Goal: Task Accomplishment & Management: Complete application form

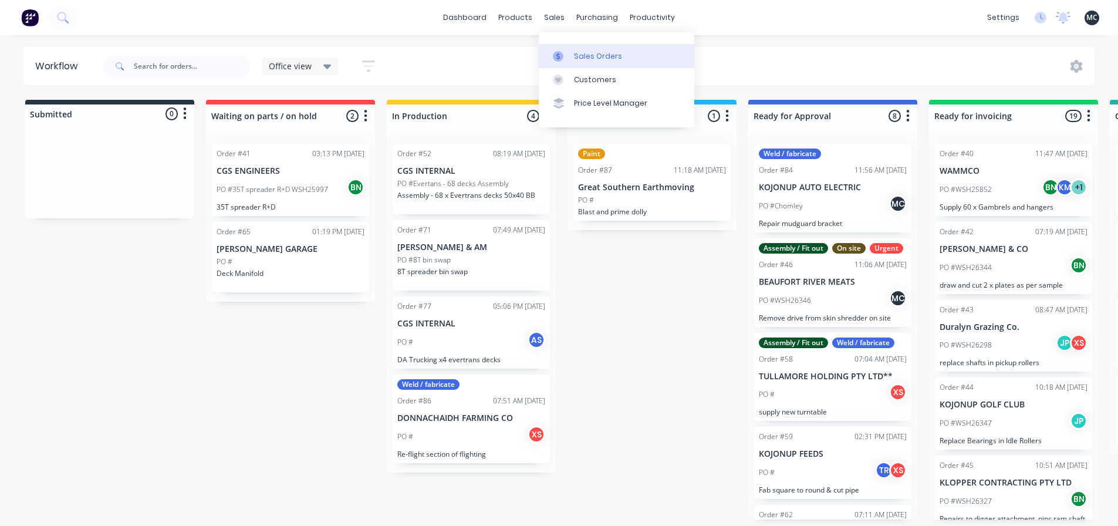
click at [561, 50] on link "Sales Orders" at bounding box center [617, 55] width 156 height 23
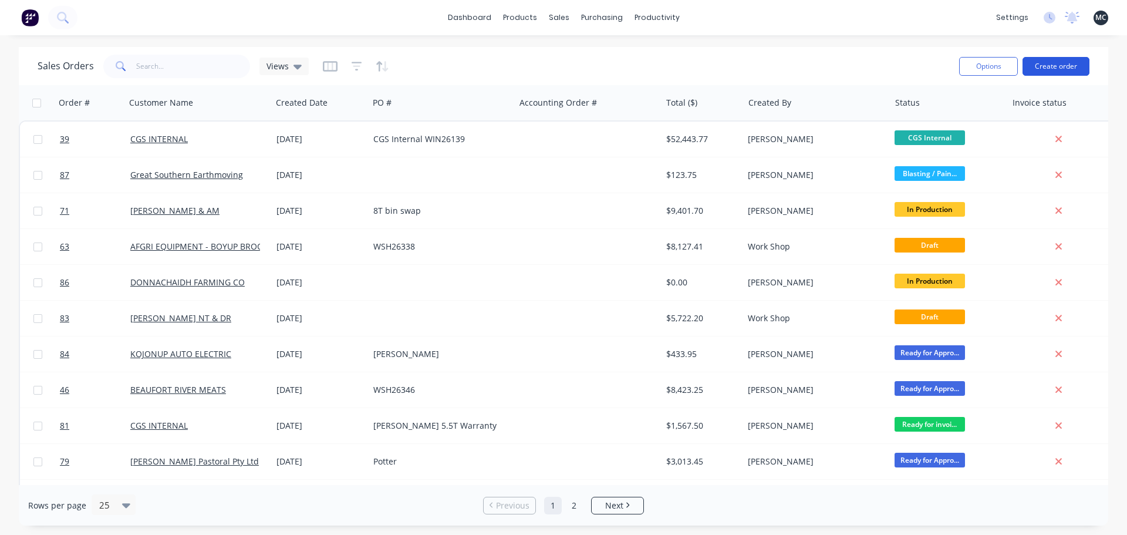
click at [1056, 68] on button "Create order" at bounding box center [1056, 66] width 67 height 19
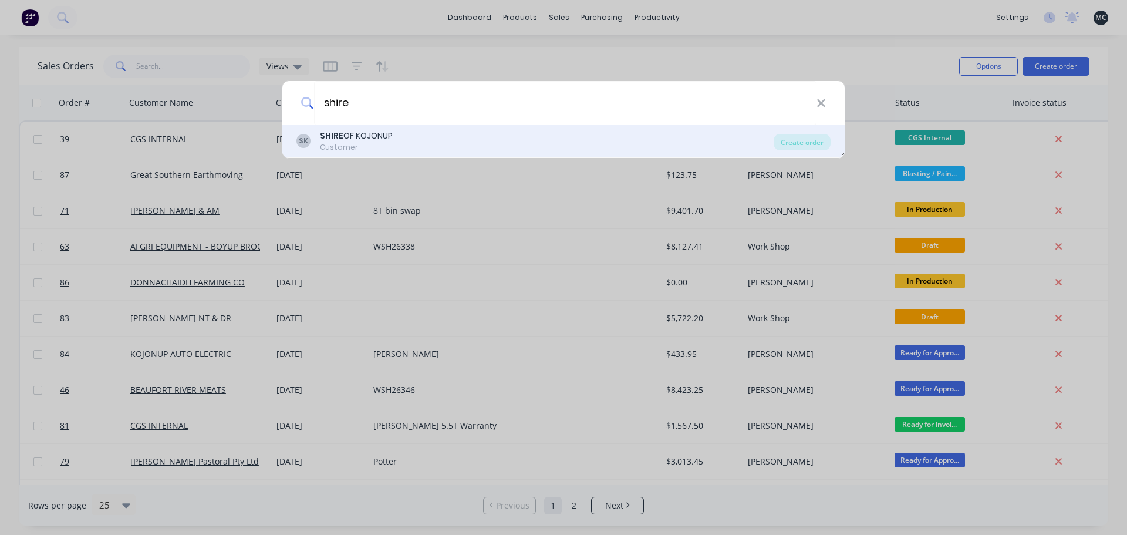
type input "shire"
click at [409, 144] on div "[PERSON_NAME] OF KOJONUP Customer" at bounding box center [534, 141] width 477 height 23
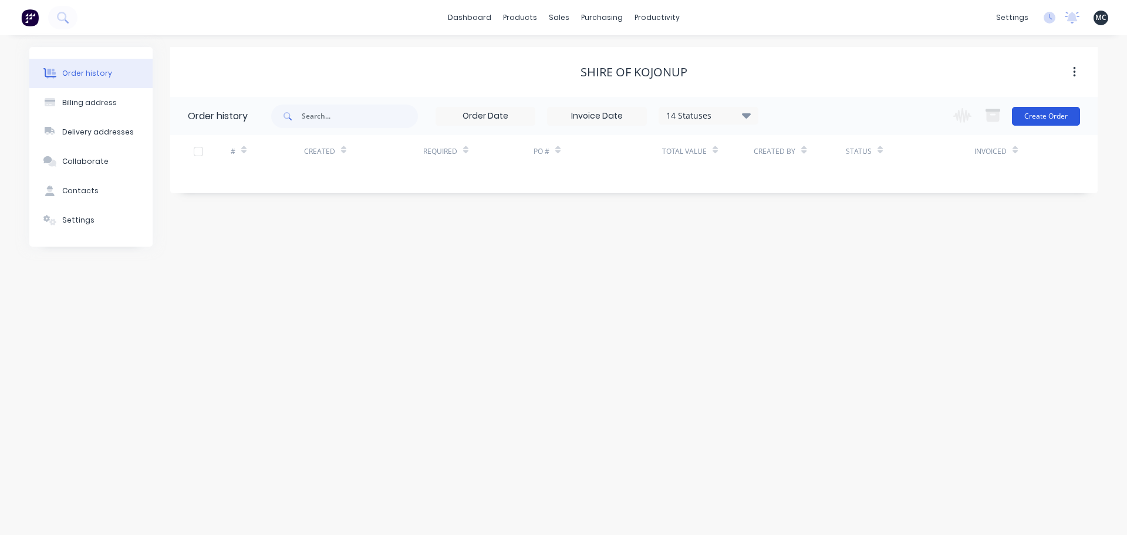
click at [1040, 116] on button "Create Order" at bounding box center [1046, 116] width 68 height 19
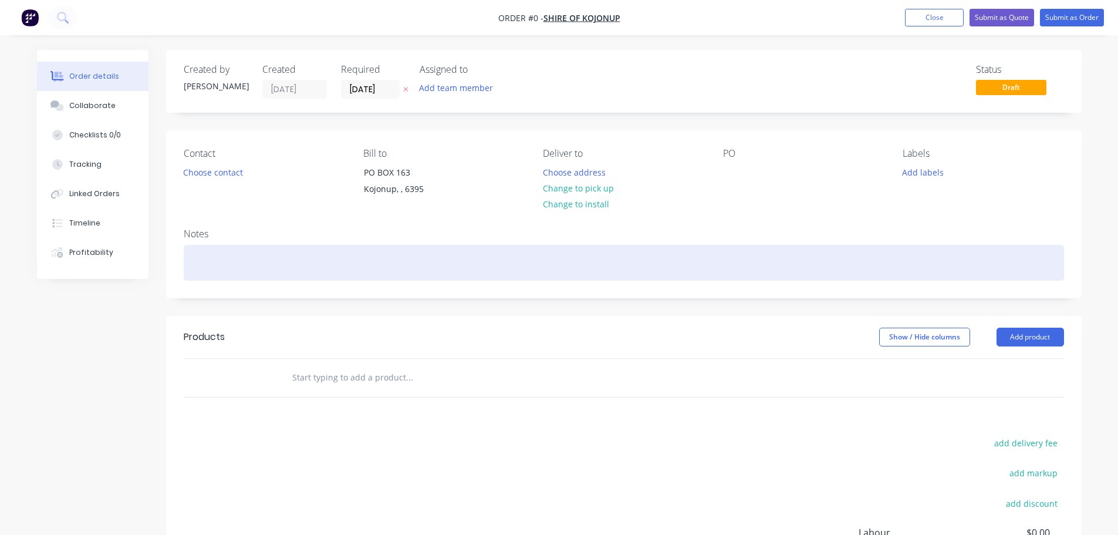
click at [313, 256] on div at bounding box center [624, 263] width 881 height 36
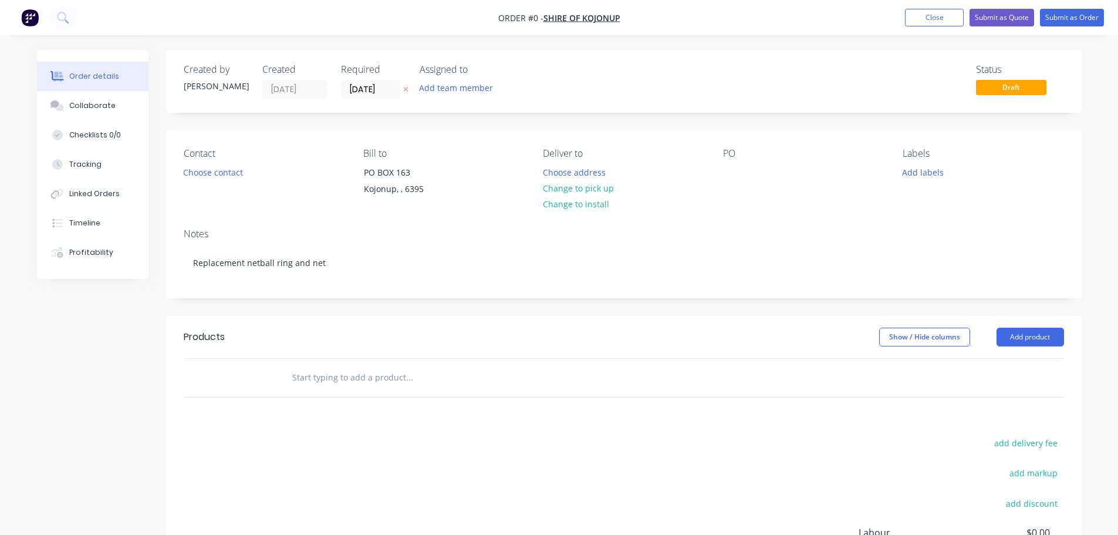
click at [404, 380] on div "Order details Collaborate Checklists 0/0 Tracking Linked Orders Timeline Profit…" at bounding box center [559, 373] width 1068 height 647
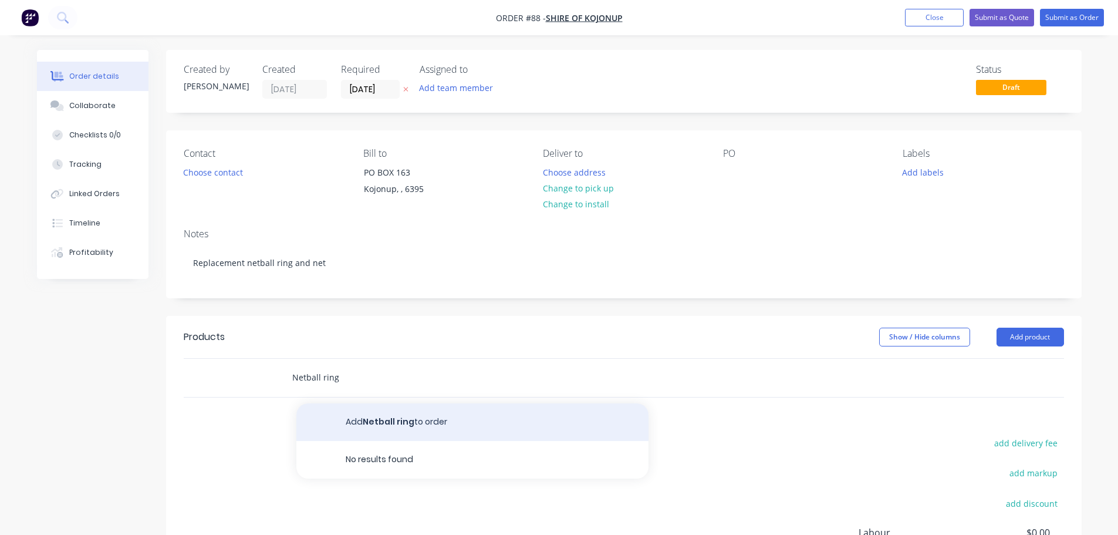
type input "Netball ring"
click at [465, 426] on button "Add Netball ring to order" at bounding box center [472, 422] width 352 height 38
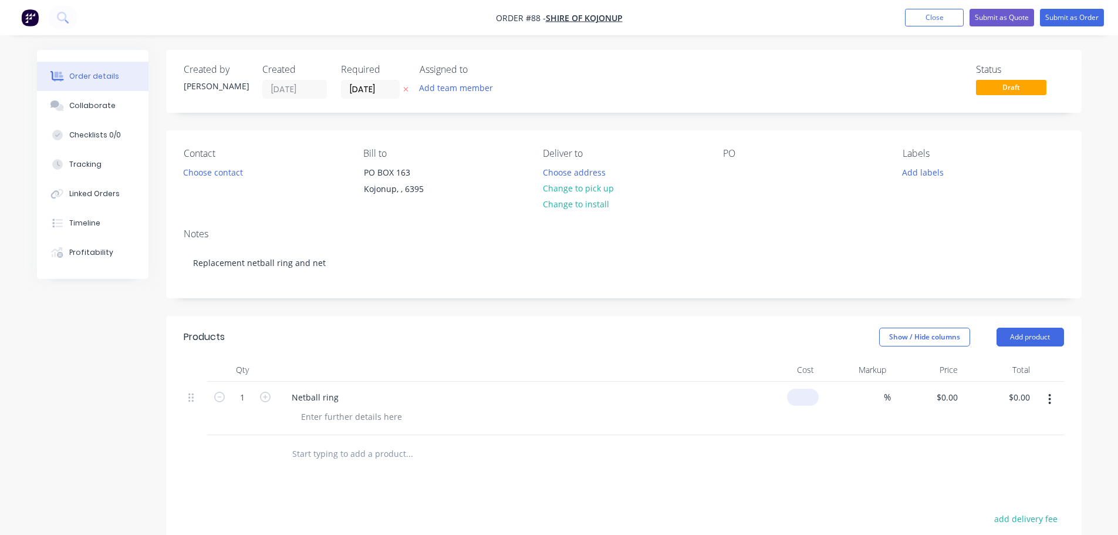
click at [809, 400] on input at bounding box center [805, 397] width 27 height 17
click at [350, 457] on input "text" at bounding box center [409, 453] width 235 height 23
type input "$385.00"
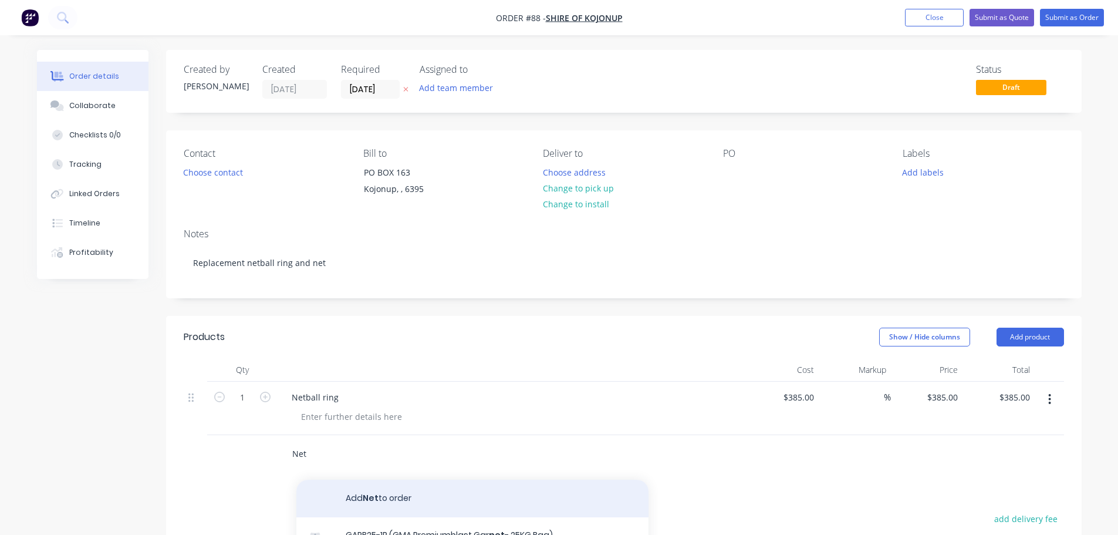
type input "Net"
click at [362, 497] on button "Add Net to order" at bounding box center [472, 499] width 352 height 38
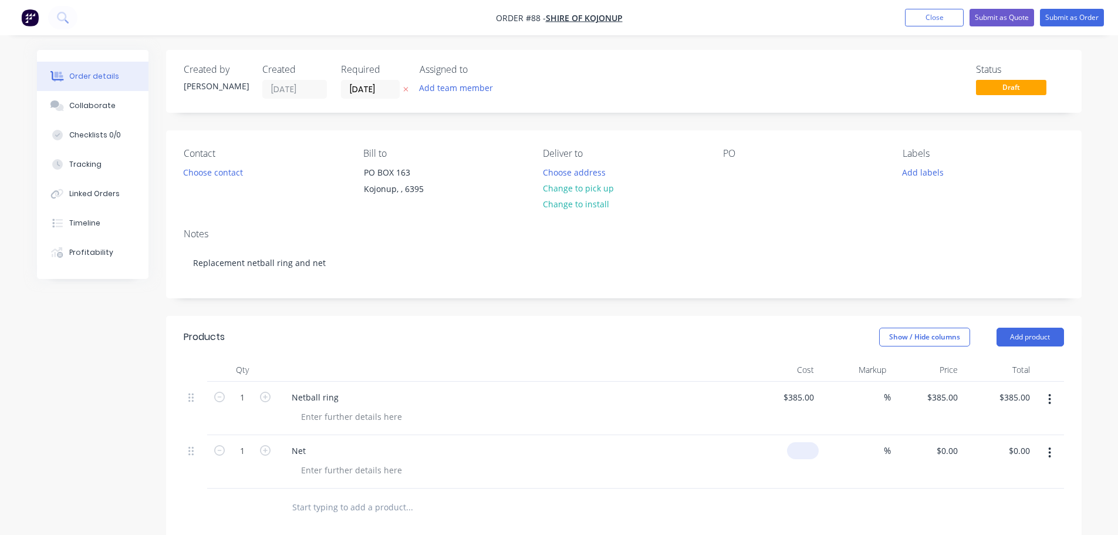
click at [805, 454] on div "$0.00" at bounding box center [803, 450] width 32 height 17
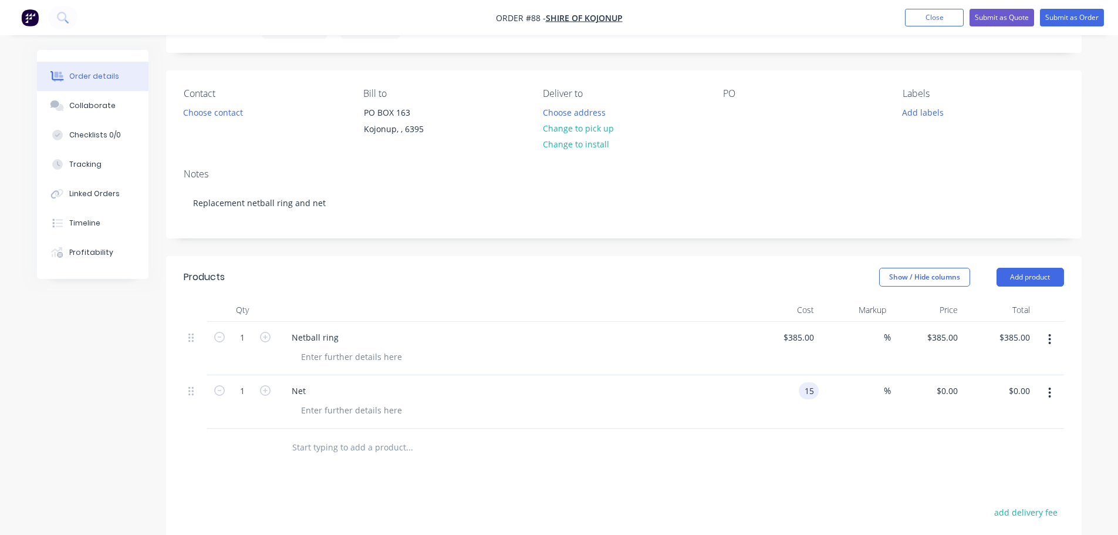
scroll to position [235, 0]
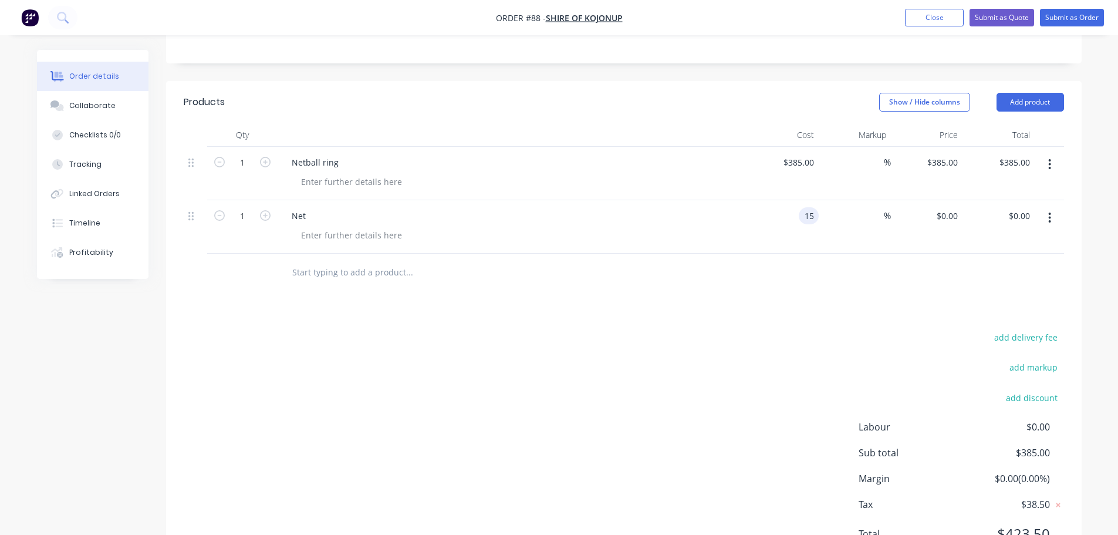
click at [352, 275] on input "text" at bounding box center [409, 272] width 235 height 23
type input "$15.00"
type input "Freight - TBC"
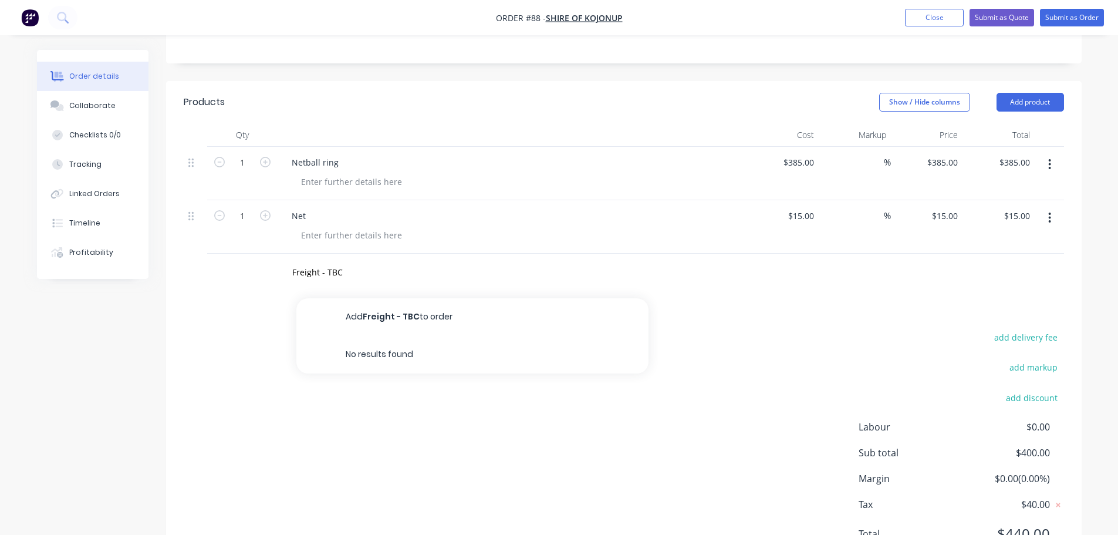
click at [362, 295] on div "Products Show / Hide columns Add product Qty Cost Markup Price Total 1 Netball …" at bounding box center [624, 327] width 916 height 493
click at [348, 271] on input "Freight - TBC" at bounding box center [409, 272] width 235 height 23
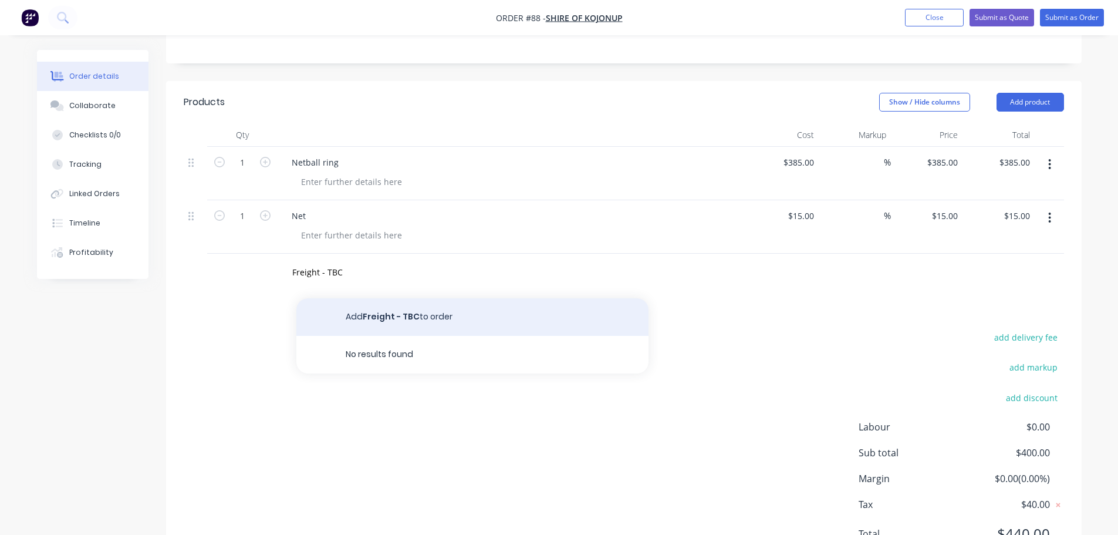
click at [418, 311] on button "Add Freight - TBC to order" at bounding box center [472, 317] width 352 height 38
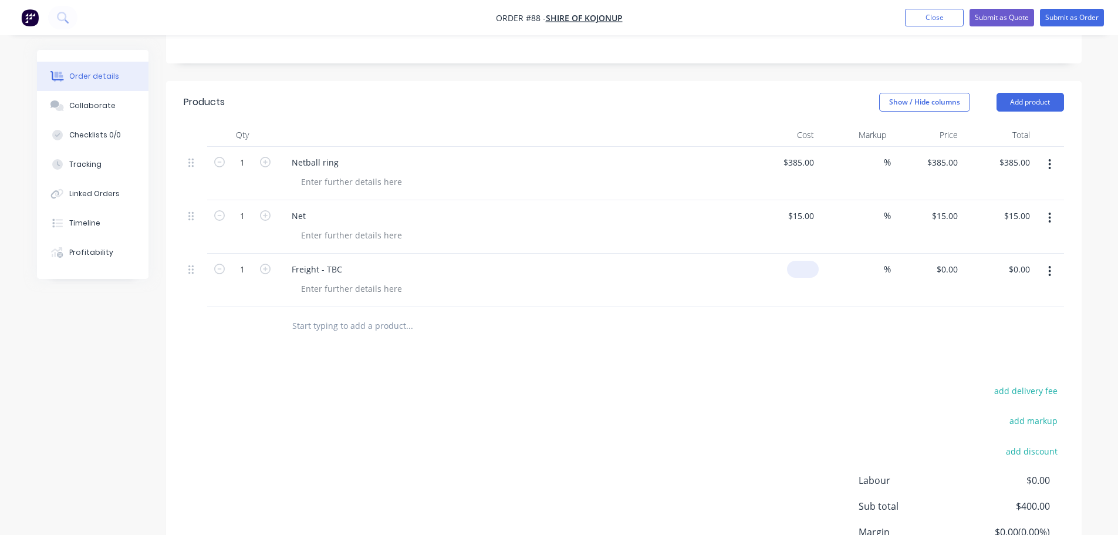
click at [801, 271] on div "$0.00" at bounding box center [803, 269] width 32 height 17
click at [663, 374] on div "Products Show / Hide columns Add product Qty Cost Markup Price Total 1 Netball …" at bounding box center [624, 354] width 916 height 546
type input "$50.00"
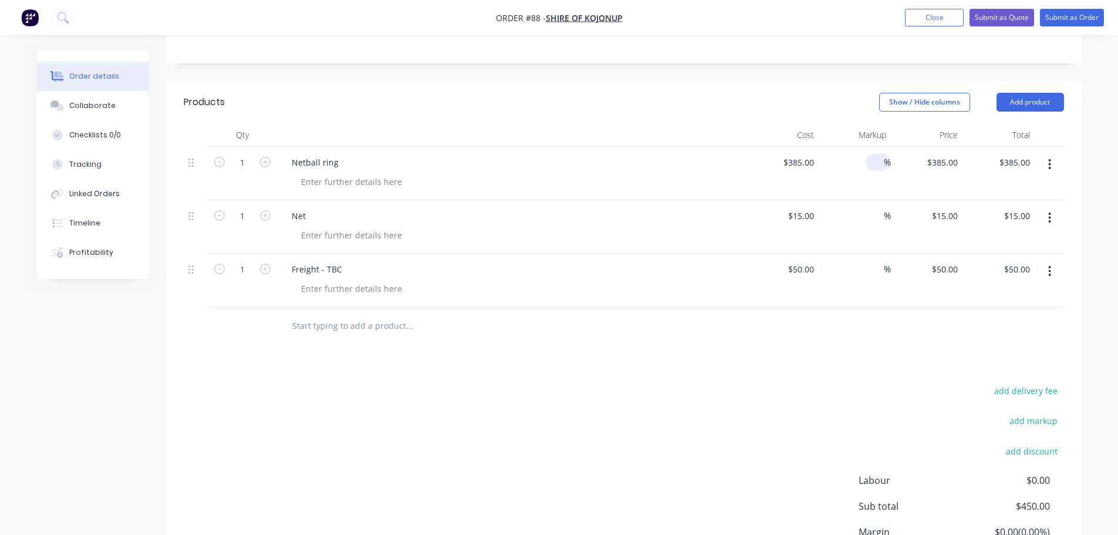
click at [876, 163] on input at bounding box center [878, 162] width 14 height 17
type input "10"
type input "$423.50"
click at [879, 217] on input at bounding box center [878, 215] width 14 height 17
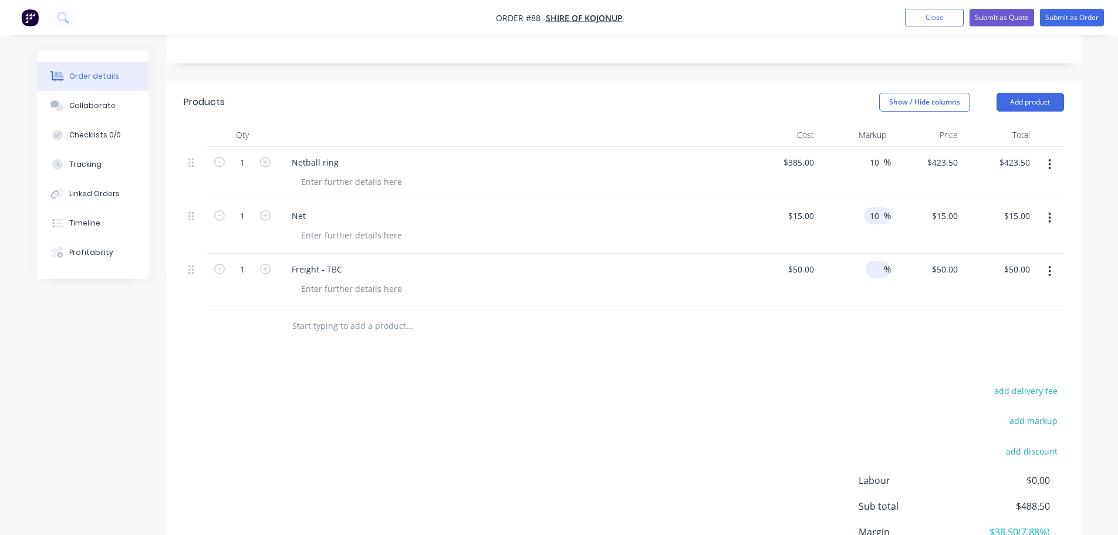
type input "10"
click at [874, 272] on input at bounding box center [878, 269] width 14 height 17
type input "$16.50"
type input "10"
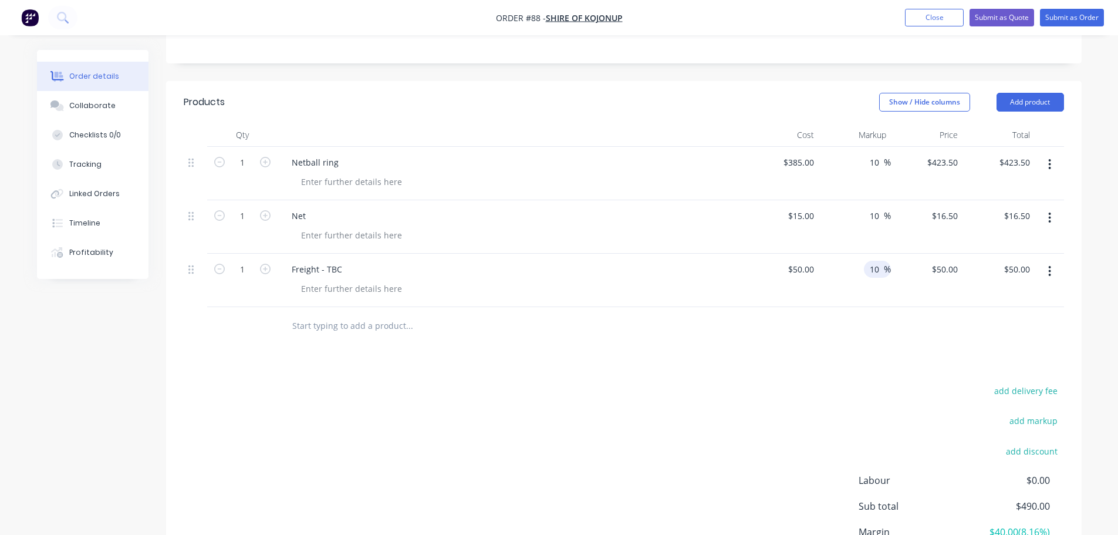
click at [878, 335] on div at bounding box center [624, 326] width 881 height 38
type input "$55.00"
click at [880, 162] on input "10" at bounding box center [876, 162] width 15 height 17
type input "15"
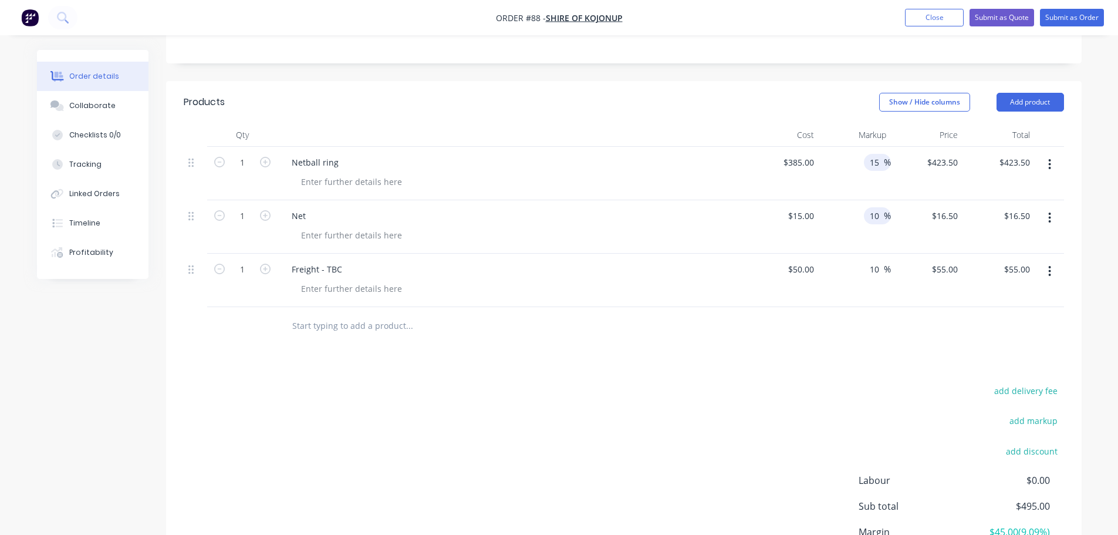
click at [878, 217] on input "10" at bounding box center [876, 215] width 15 height 17
type input "$442.75"
type input "15"
click at [879, 272] on input "10" at bounding box center [876, 269] width 15 height 17
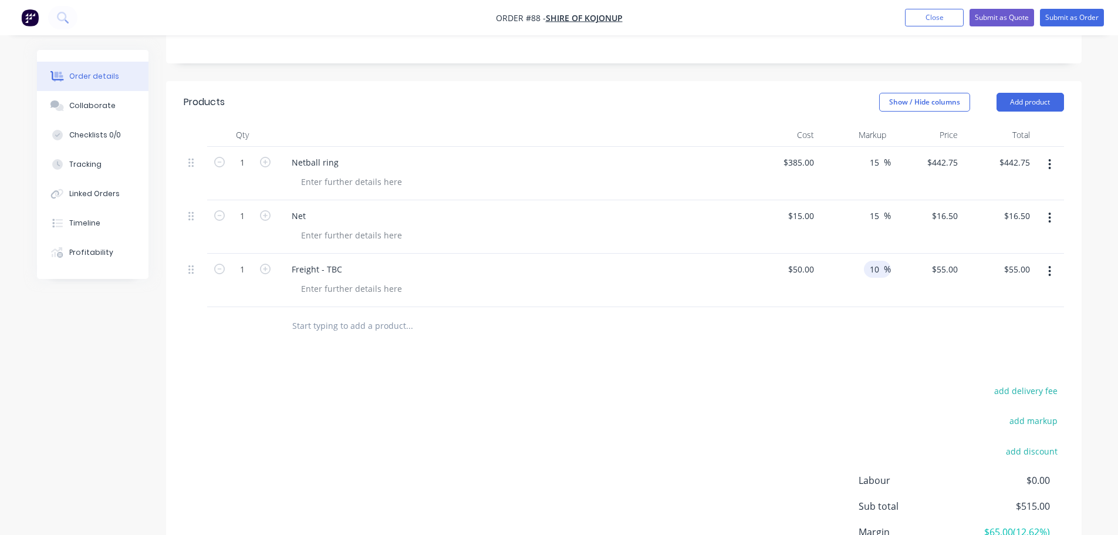
type input "$17.25"
type input "15"
click at [859, 368] on div "Products Show / Hide columns Add product Qty Cost Markup Price Total 1 Netball …" at bounding box center [624, 354] width 916 height 546
type input "$57.50"
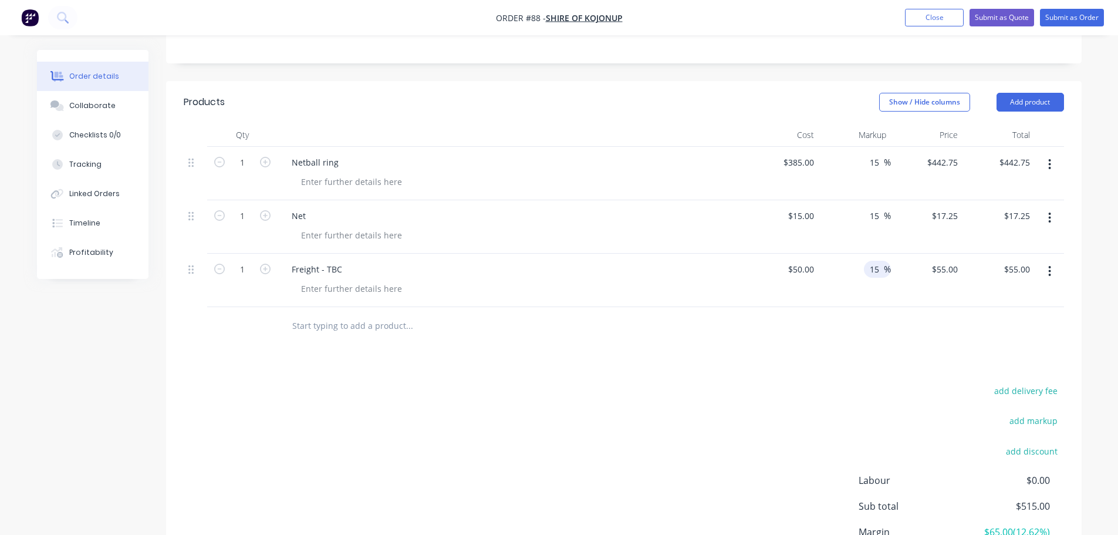
type input "$57.50"
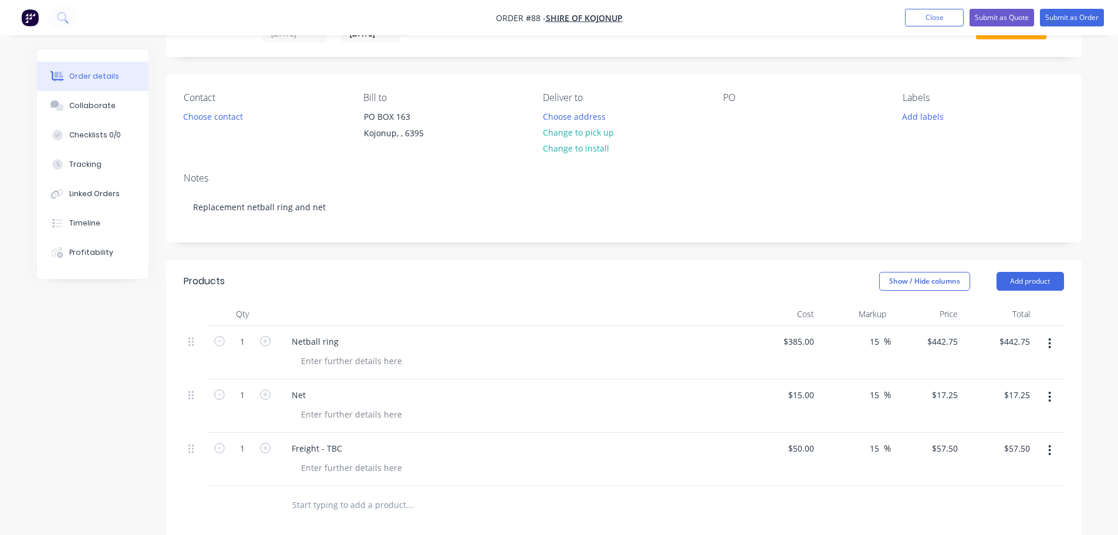
scroll to position [0, 0]
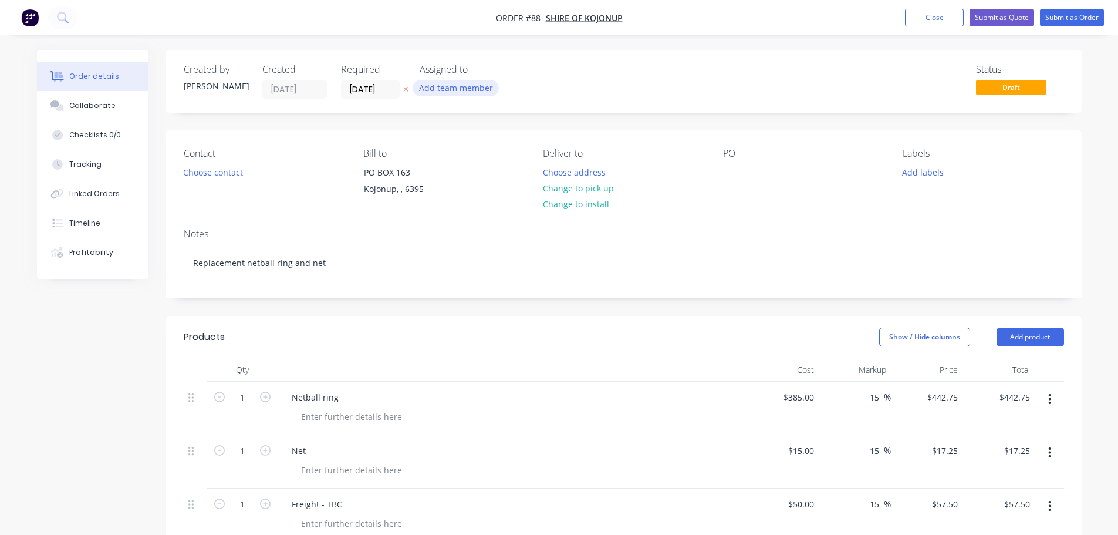
click at [447, 89] on button "Add team member" at bounding box center [456, 88] width 86 height 16
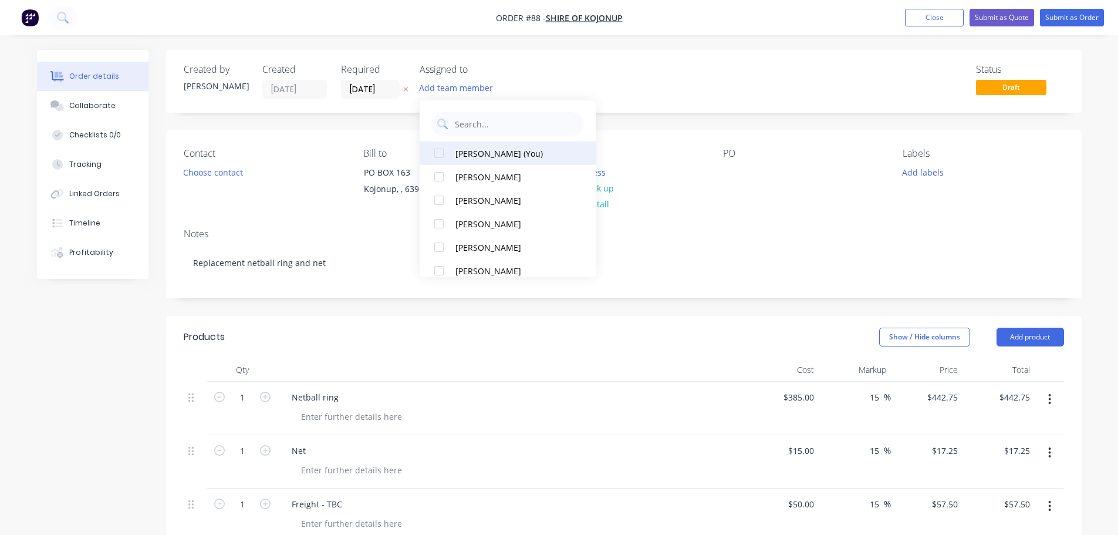
click at [441, 151] on div at bounding box center [438, 152] width 23 height 23
click at [788, 230] on div "Notes" at bounding box center [624, 233] width 881 height 11
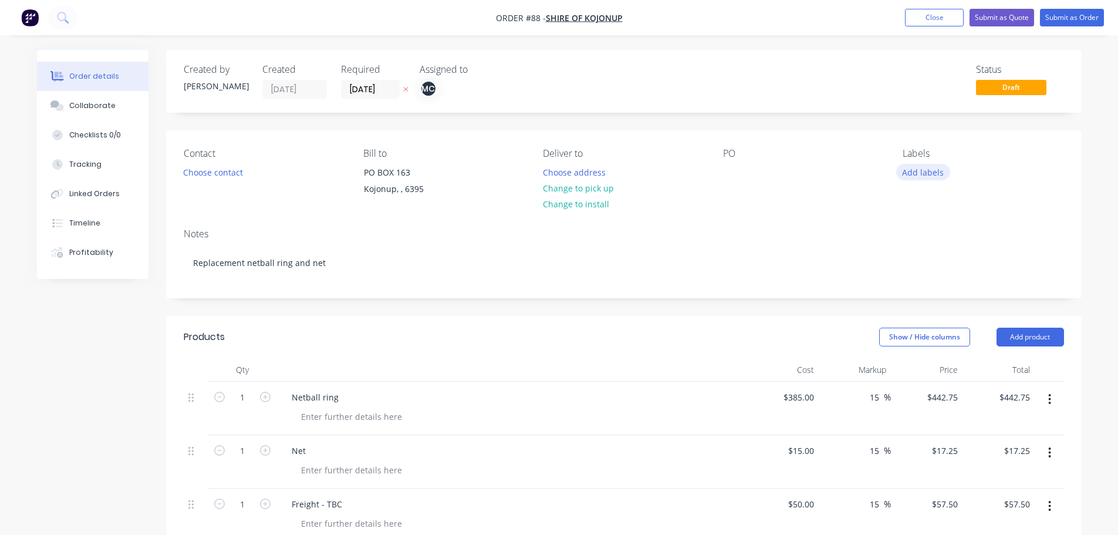
click at [926, 169] on button "Add labels" at bounding box center [923, 172] width 54 height 16
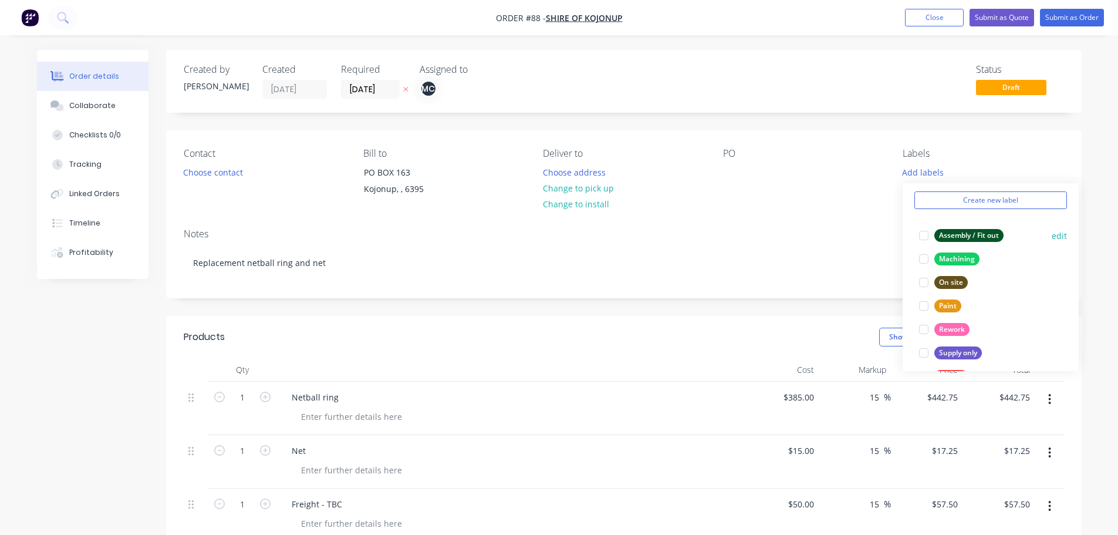
scroll to position [94, 0]
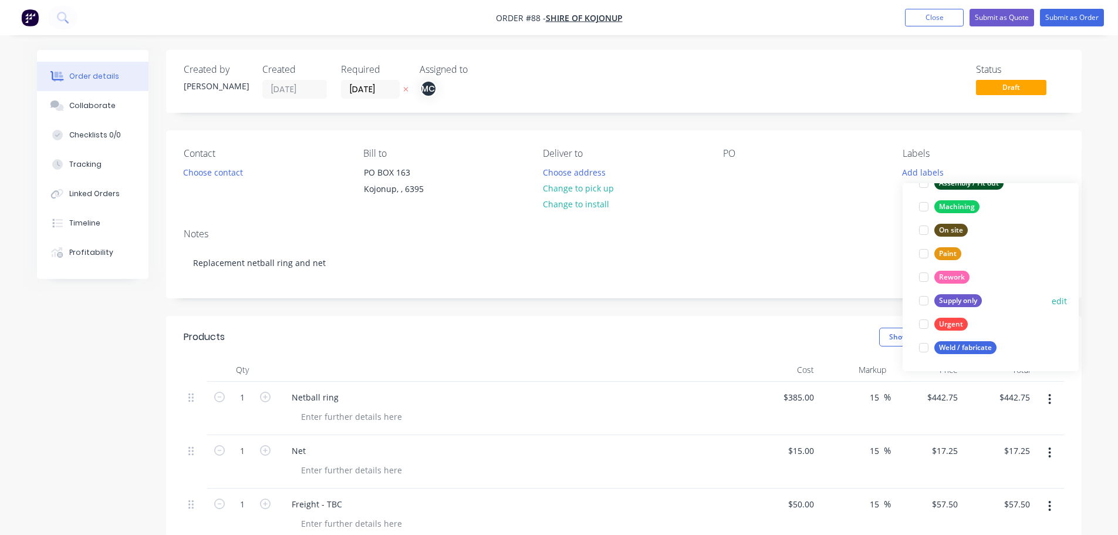
click at [923, 300] on div at bounding box center [923, 300] width 23 height 23
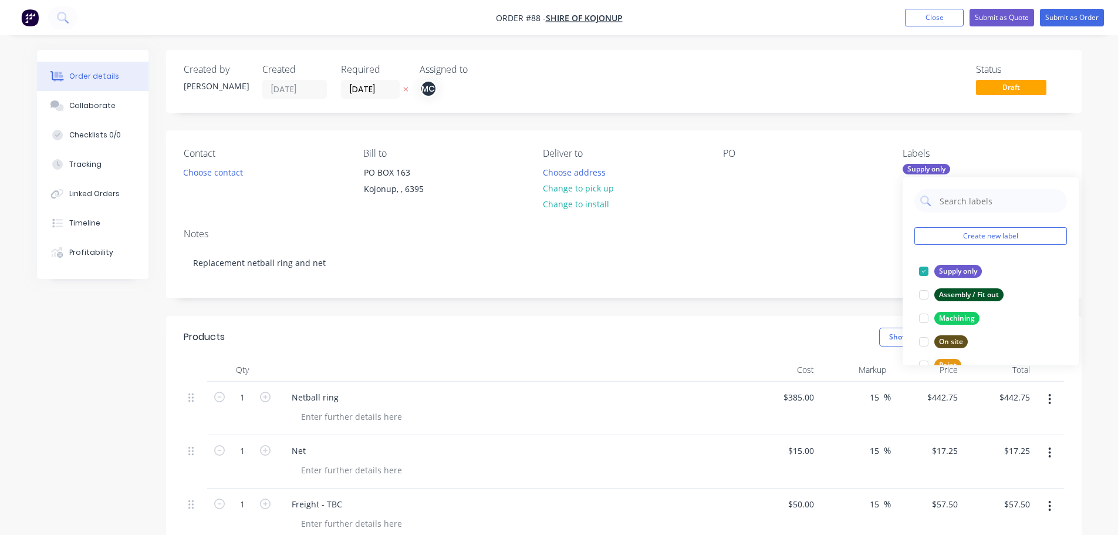
click at [619, 218] on div "Contact Choose contact [PERSON_NAME] to PO BOX 163 Kojonup, , 6395 Deliver to C…" at bounding box center [624, 174] width 916 height 89
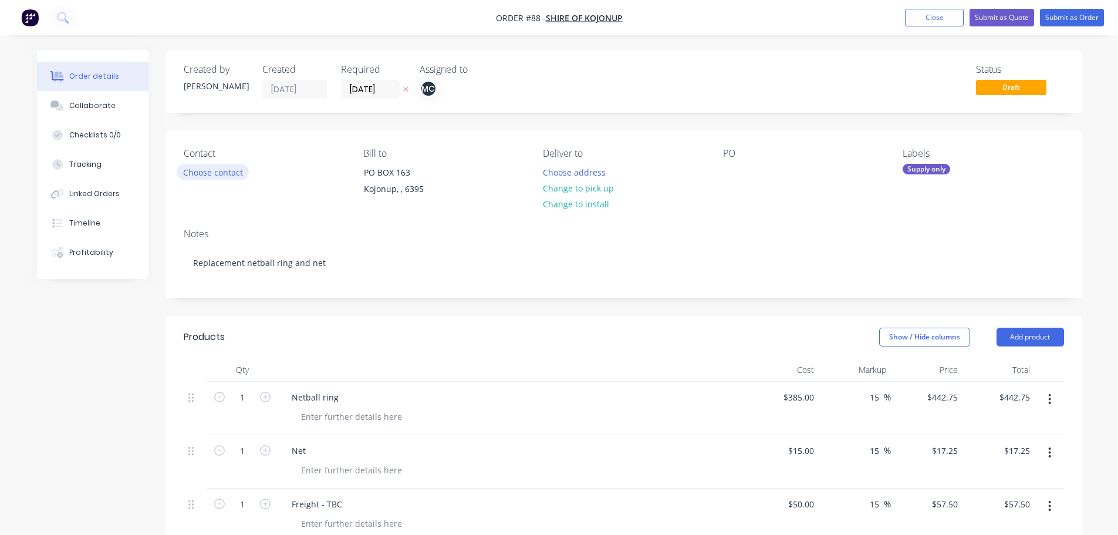
click at [228, 173] on button "Choose contact" at bounding box center [213, 172] width 72 height 16
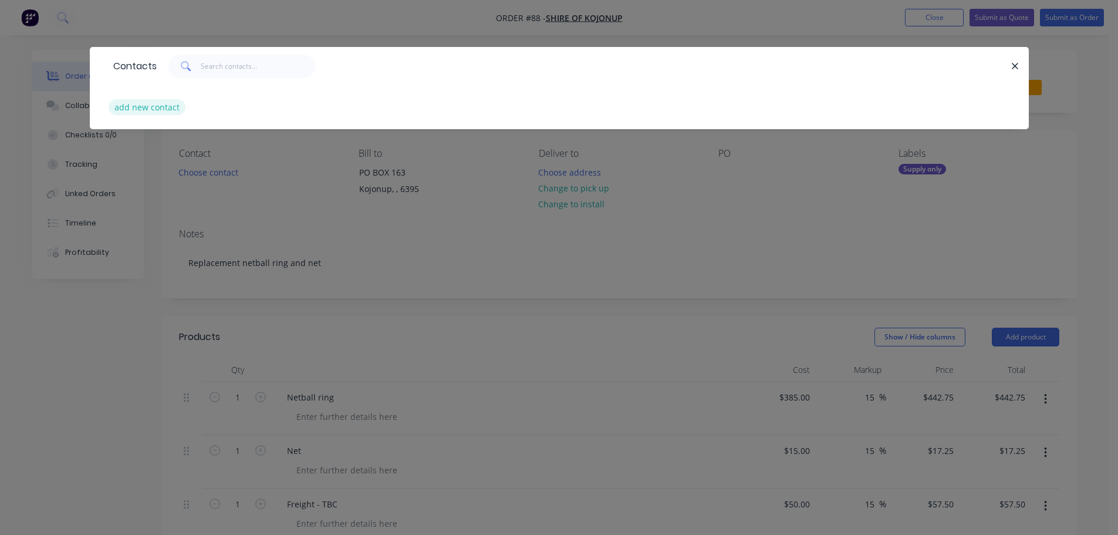
click at [146, 112] on button "add new contact" at bounding box center [147, 107] width 77 height 16
select select "AU"
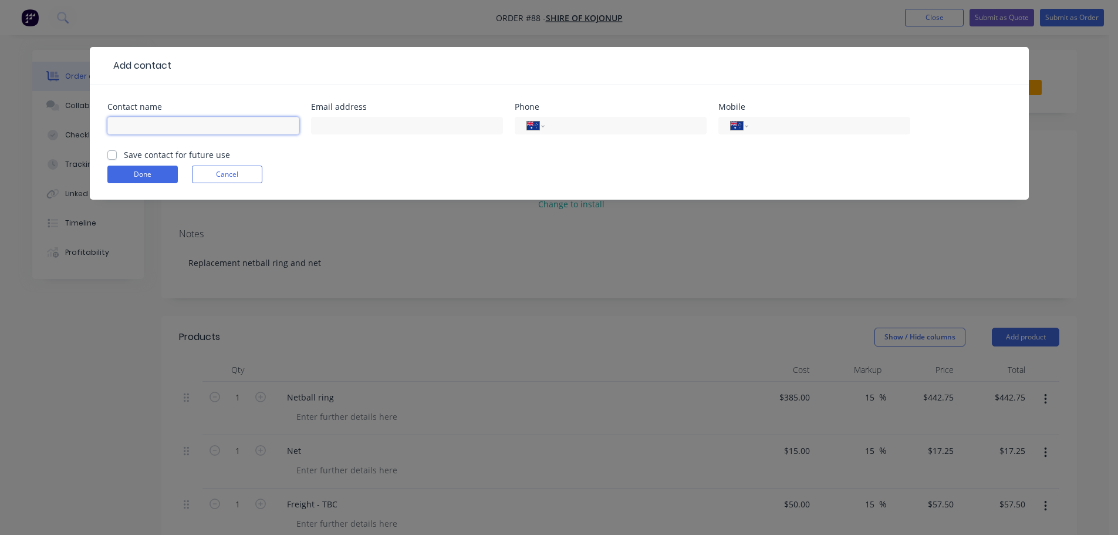
click at [185, 123] on input "text" at bounding box center [203, 126] width 192 height 18
type input "[PERSON_NAME]"
click at [777, 123] on input "tel" at bounding box center [827, 126] width 141 height 14
type input "0417 777 395"
click at [695, 172] on div "Done Cancel" at bounding box center [559, 175] width 904 height 18
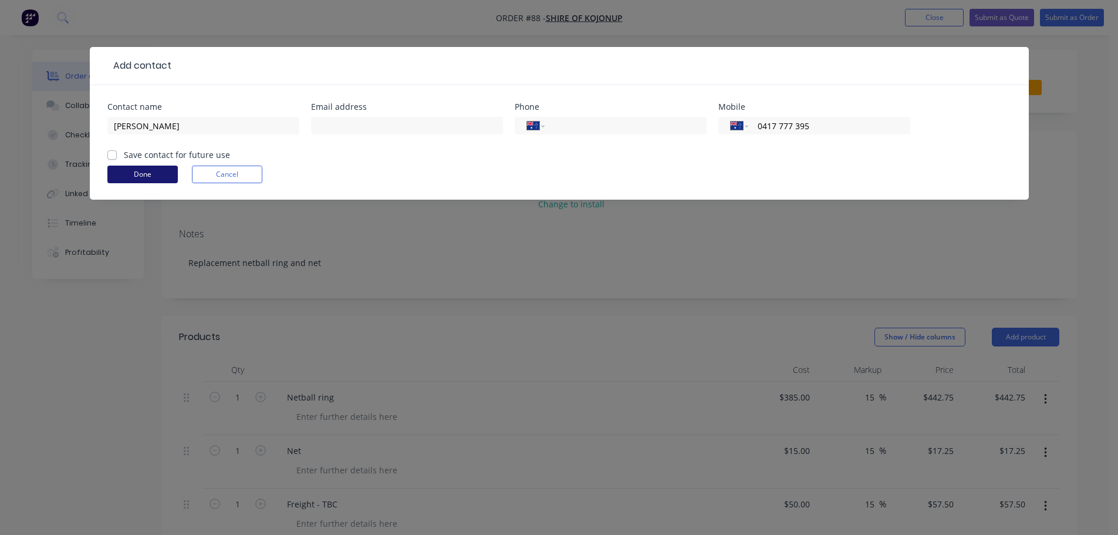
click at [147, 177] on button "Done" at bounding box center [142, 175] width 70 height 18
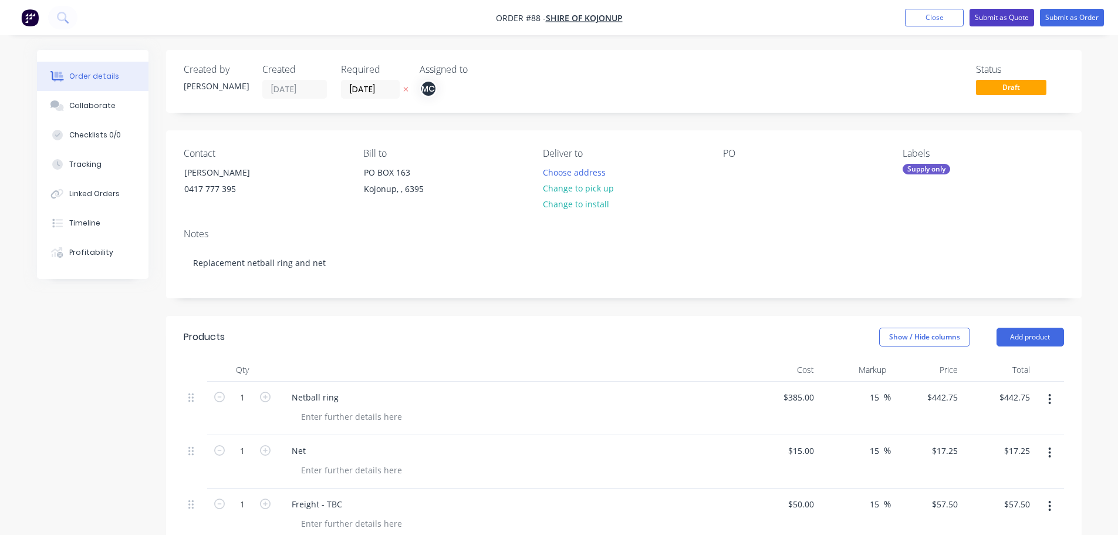
click at [1009, 18] on button "Submit as Quote" at bounding box center [1002, 18] width 65 height 18
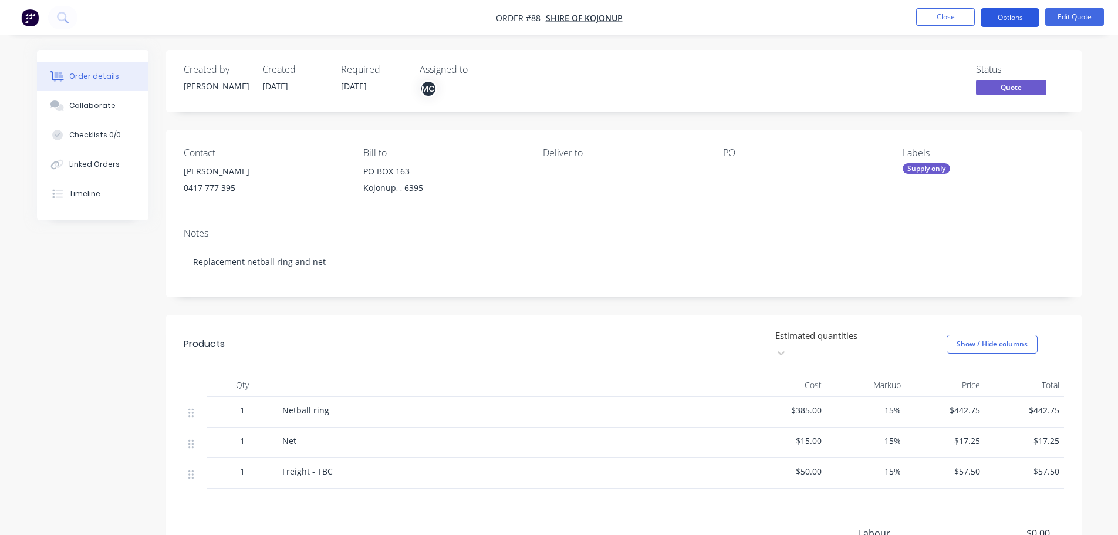
click at [1004, 21] on button "Options" at bounding box center [1010, 17] width 59 height 19
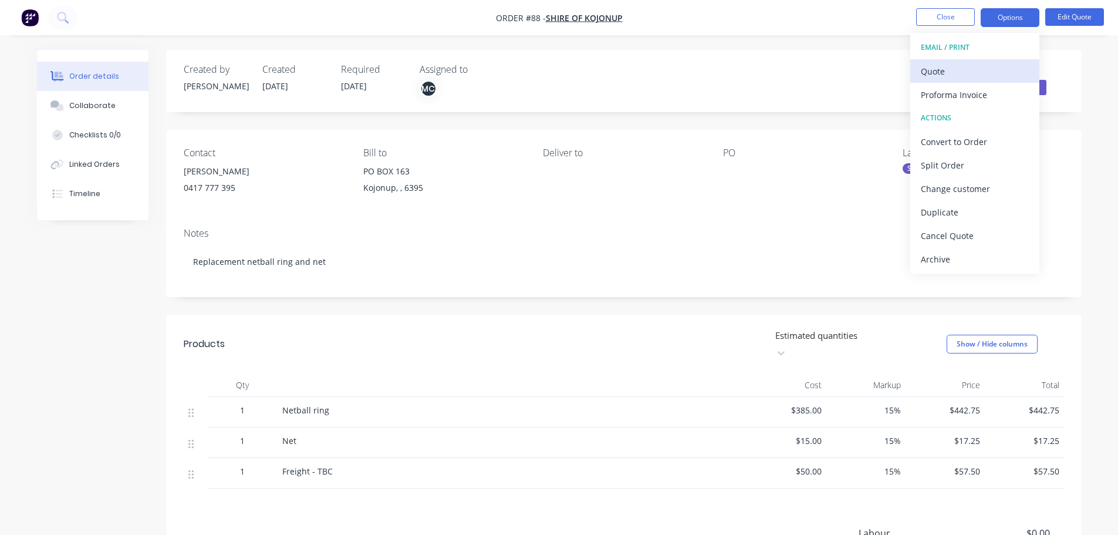
click at [961, 69] on div "Quote" at bounding box center [975, 71] width 108 height 17
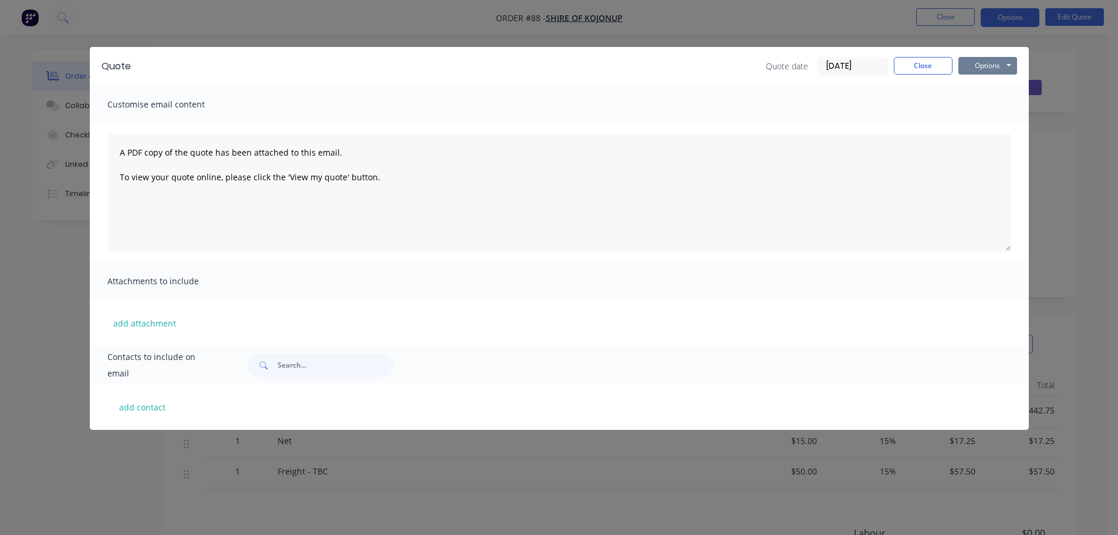
click at [991, 68] on button "Options" at bounding box center [988, 66] width 59 height 18
click at [992, 90] on button "Preview" at bounding box center [996, 86] width 75 height 19
click at [985, 71] on button "Options" at bounding box center [988, 66] width 59 height 18
click at [984, 127] on button "Email" at bounding box center [996, 125] width 75 height 19
click at [335, 369] on input "text" at bounding box center [336, 364] width 116 height 23
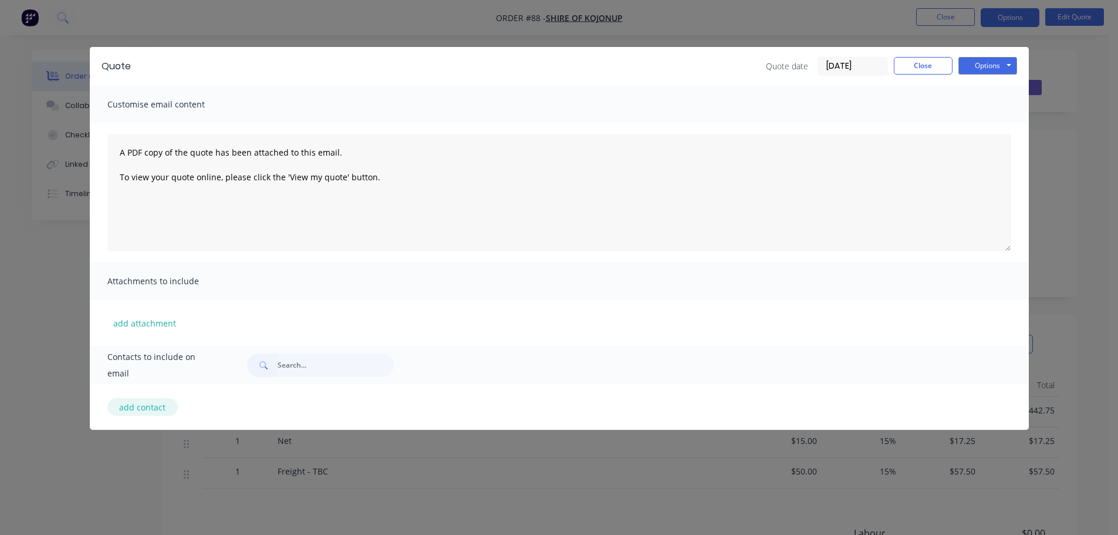
click at [168, 410] on button "add contact" at bounding box center [142, 407] width 70 height 18
select select "AU"
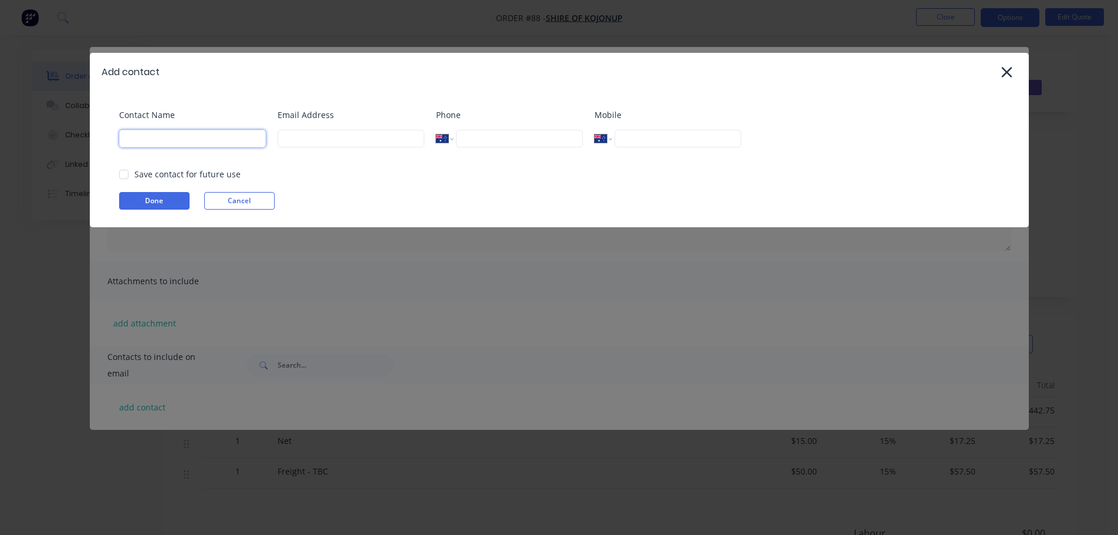
click at [219, 135] on input at bounding box center [192, 139] width 147 height 18
type input "[PERSON_NAME]"
type input "[PERSON_NAME][EMAIL_ADDRESS][DOMAIN_NAME]"
click at [530, 145] on input "98311426" at bounding box center [519, 139] width 126 height 18
type input "9"
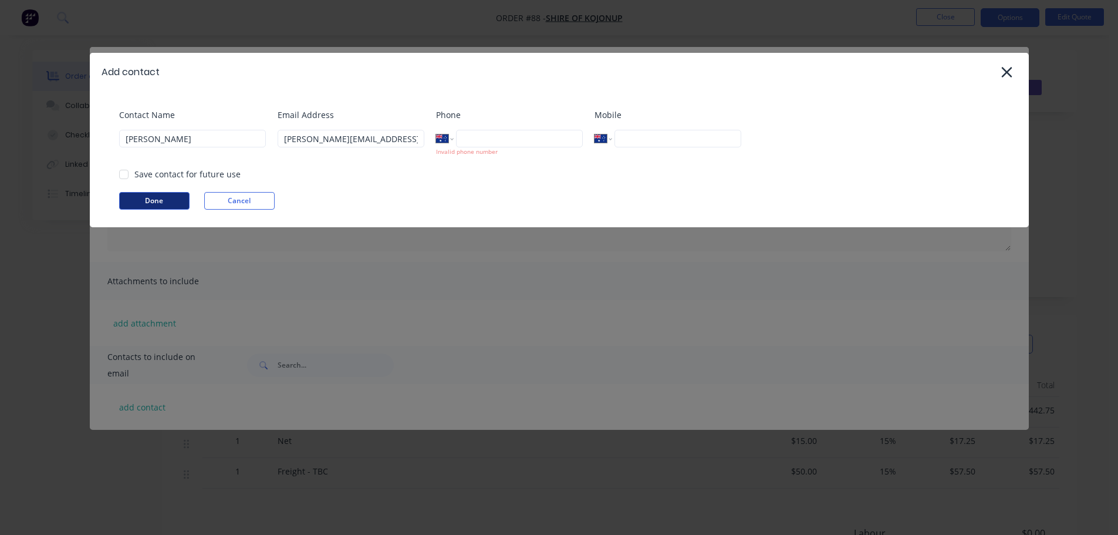
click at [157, 198] on button "Done" at bounding box center [154, 201] width 70 height 18
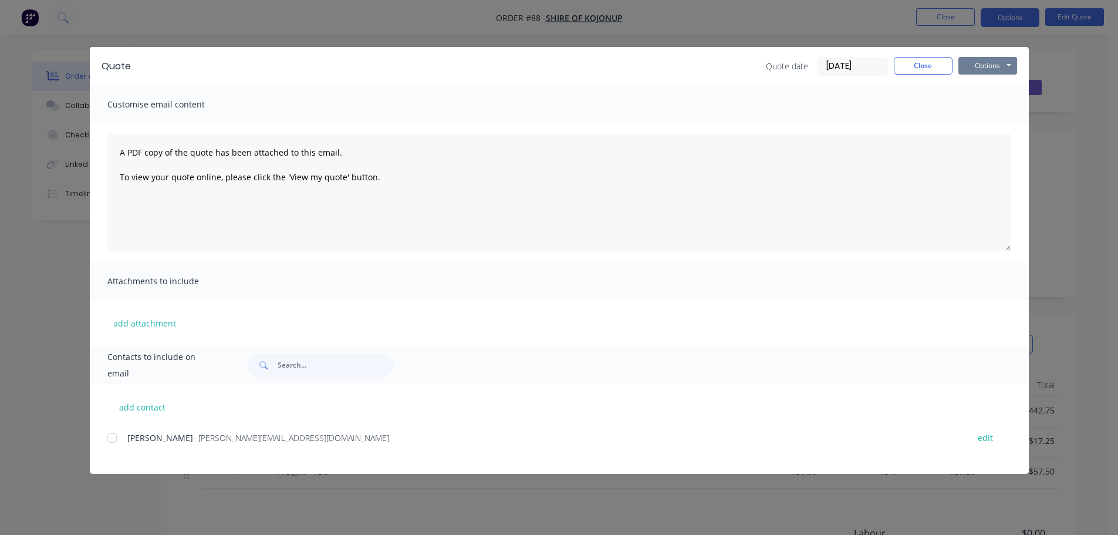
click at [997, 70] on button "Options" at bounding box center [988, 66] width 59 height 18
click at [1000, 129] on button "Email" at bounding box center [996, 125] width 75 height 19
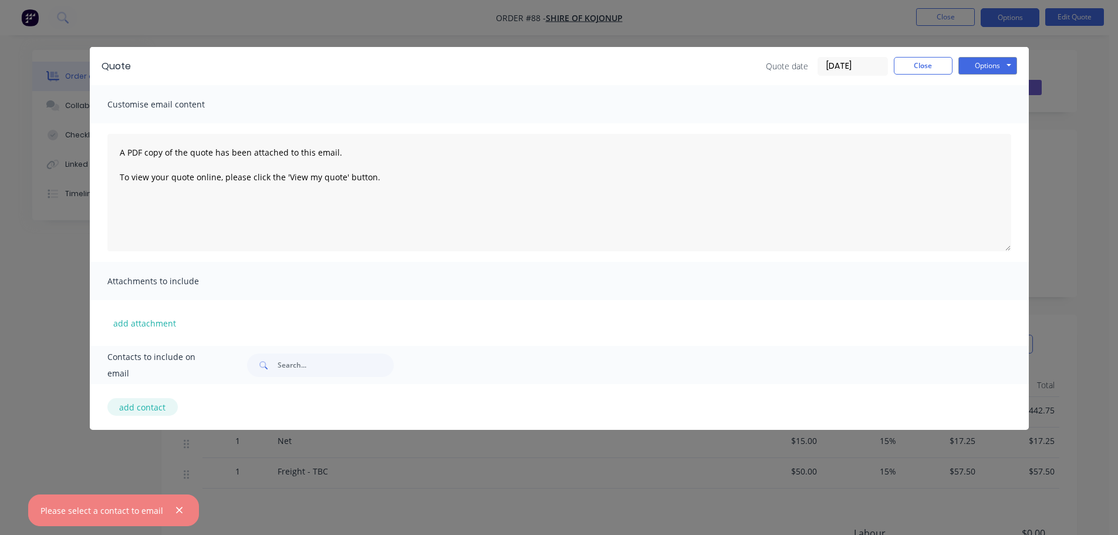
click at [159, 400] on button "add contact" at bounding box center [142, 407] width 70 height 18
select select "AU"
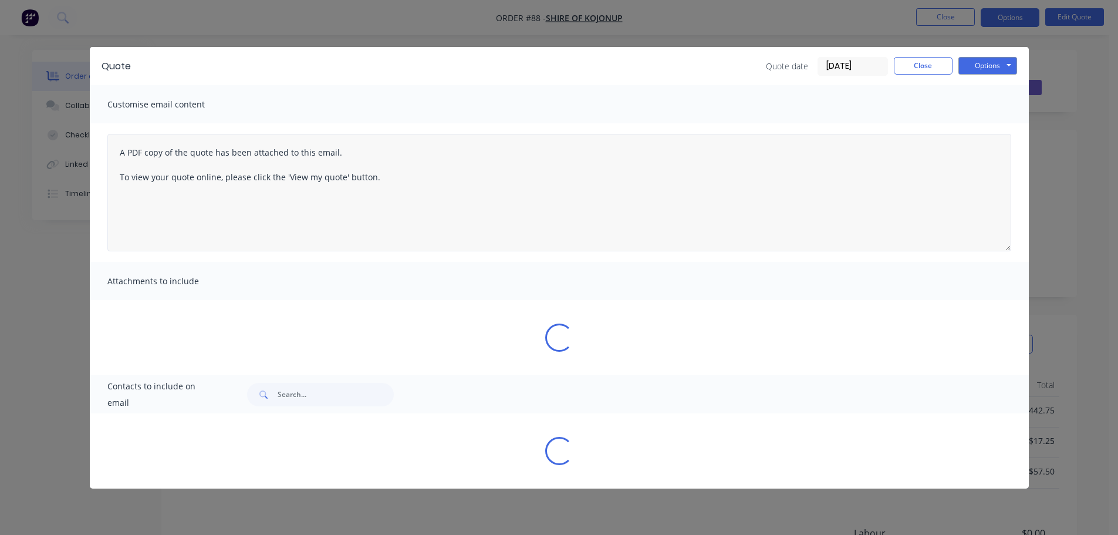
select select "AU"
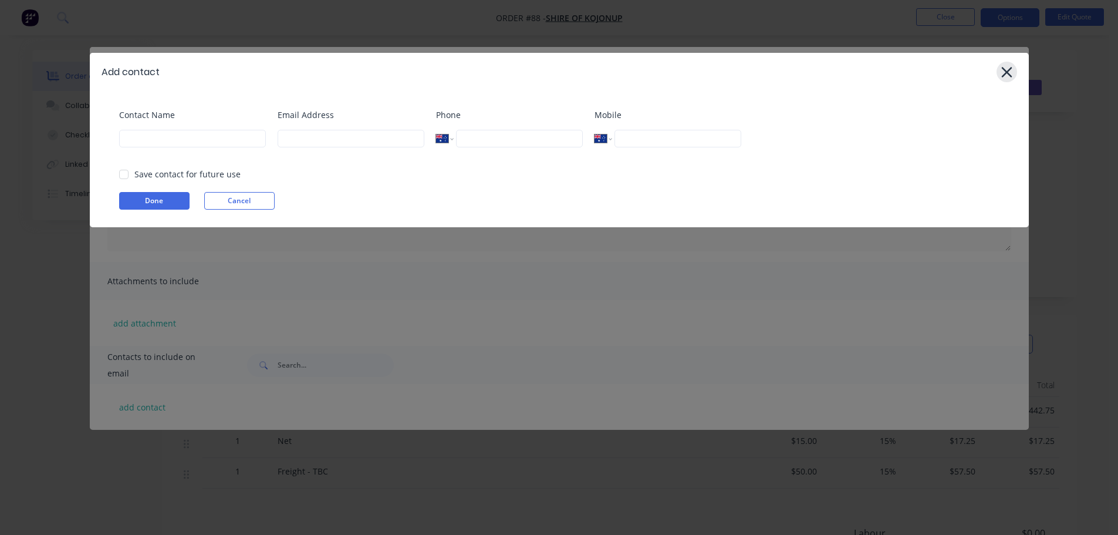
click at [1013, 72] on icon at bounding box center [1007, 72] width 12 height 16
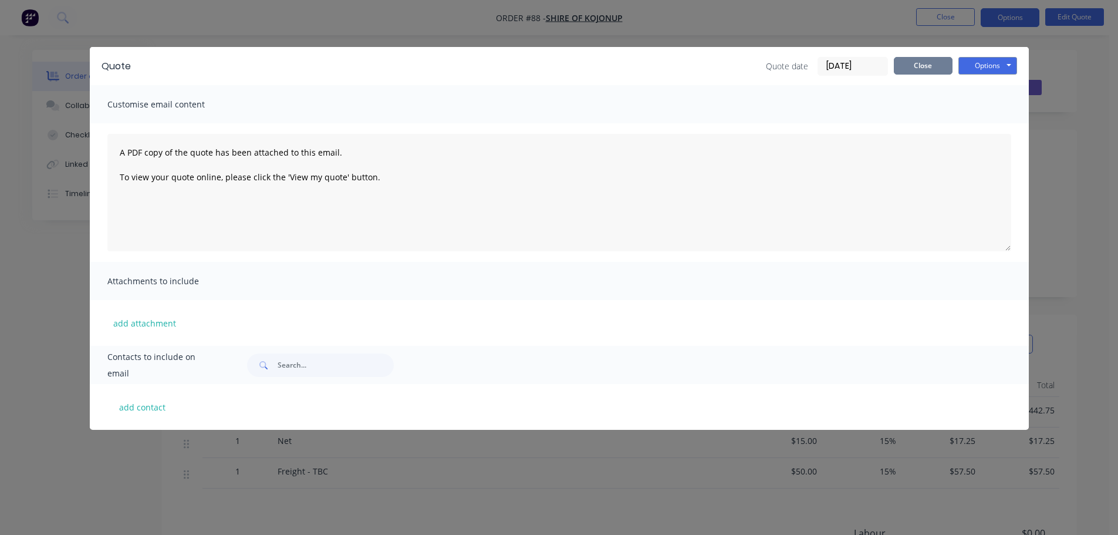
click at [908, 65] on button "Close" at bounding box center [923, 66] width 59 height 18
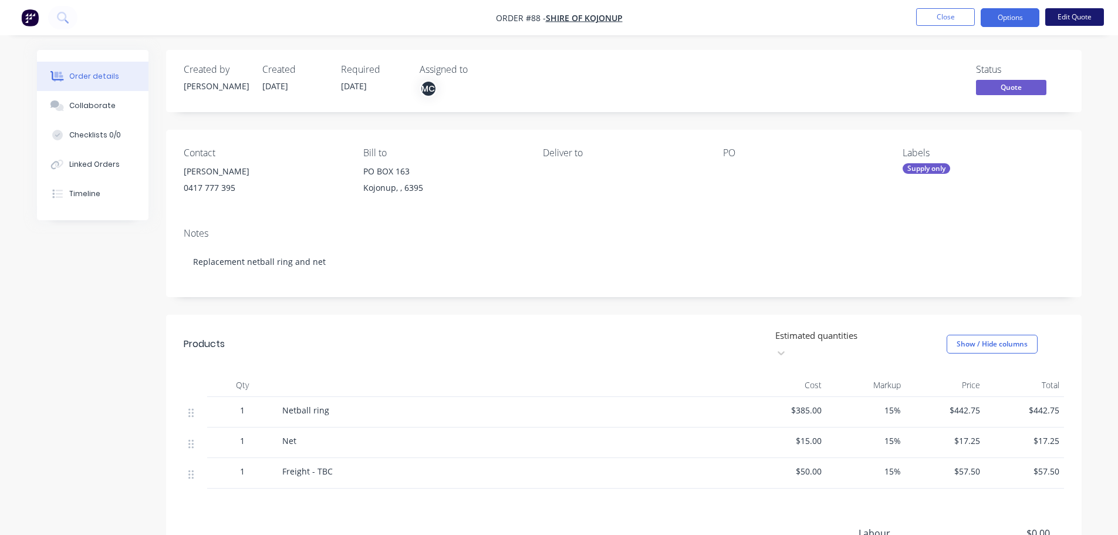
click at [1081, 14] on button "Edit Quote" at bounding box center [1075, 17] width 59 height 18
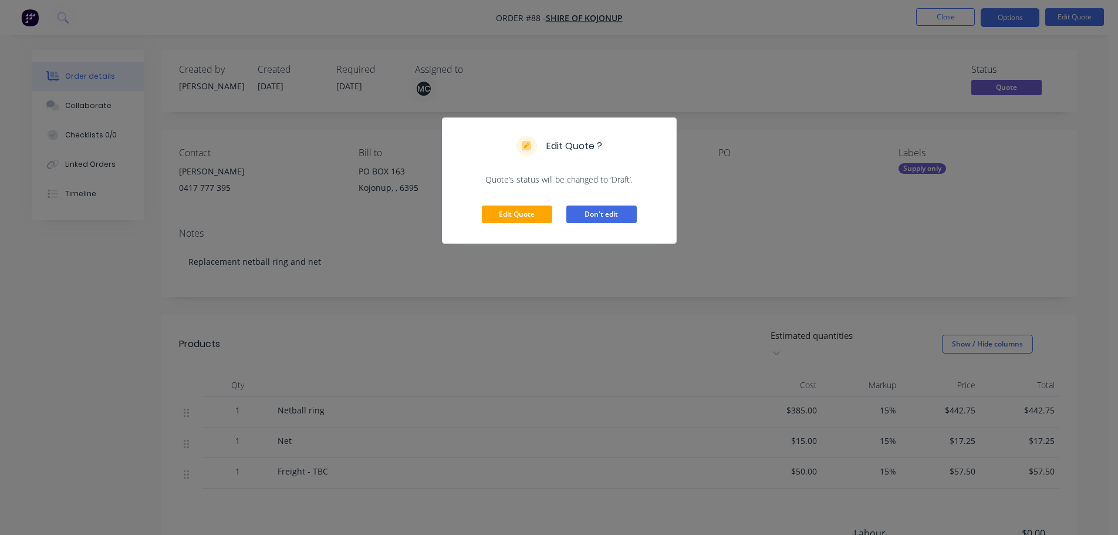
click at [583, 210] on button "Don't edit" at bounding box center [602, 214] width 70 height 18
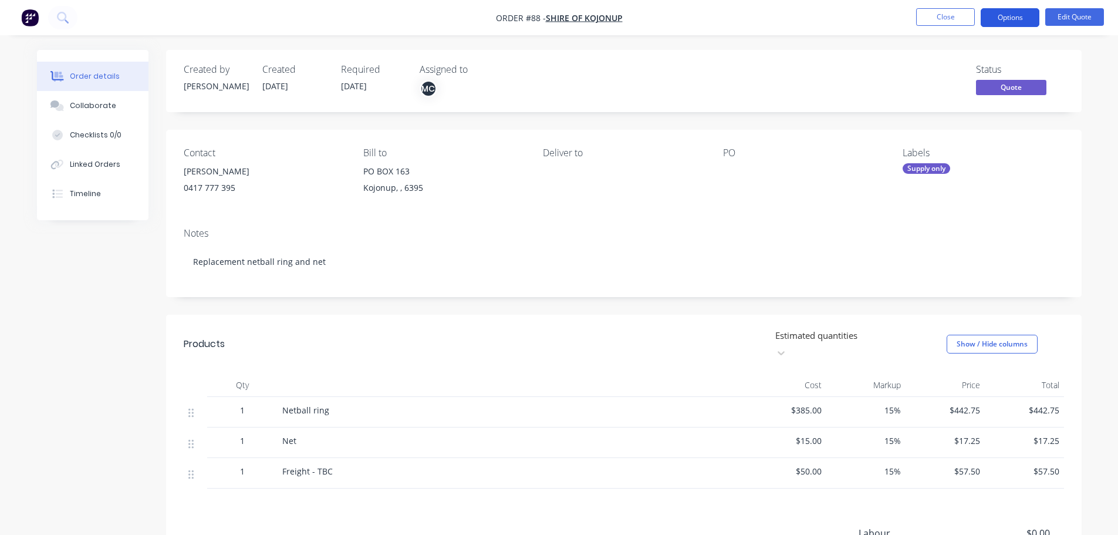
click at [1009, 18] on button "Options" at bounding box center [1010, 17] width 59 height 19
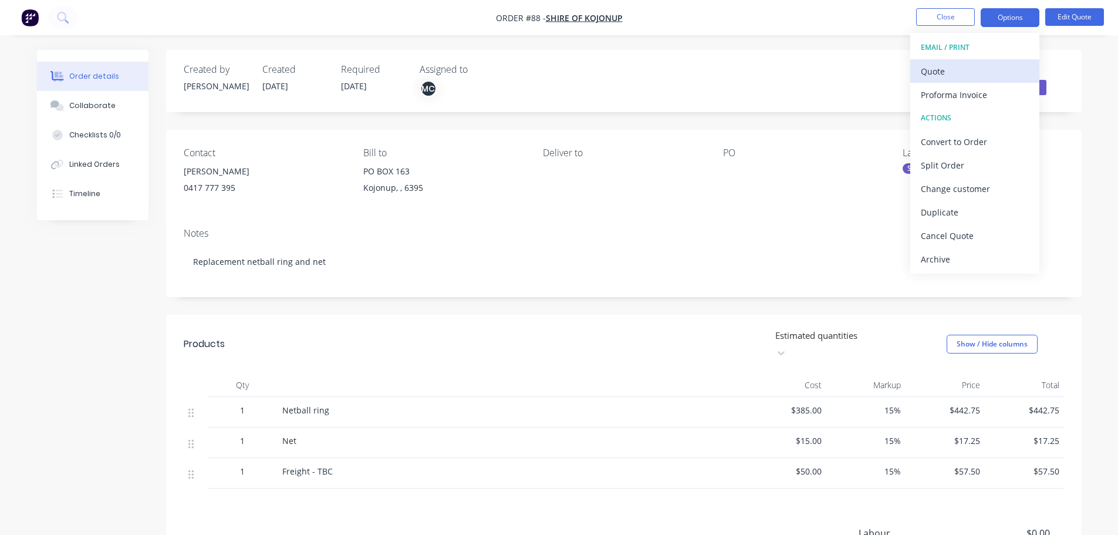
click at [938, 76] on div "Quote" at bounding box center [975, 71] width 108 height 17
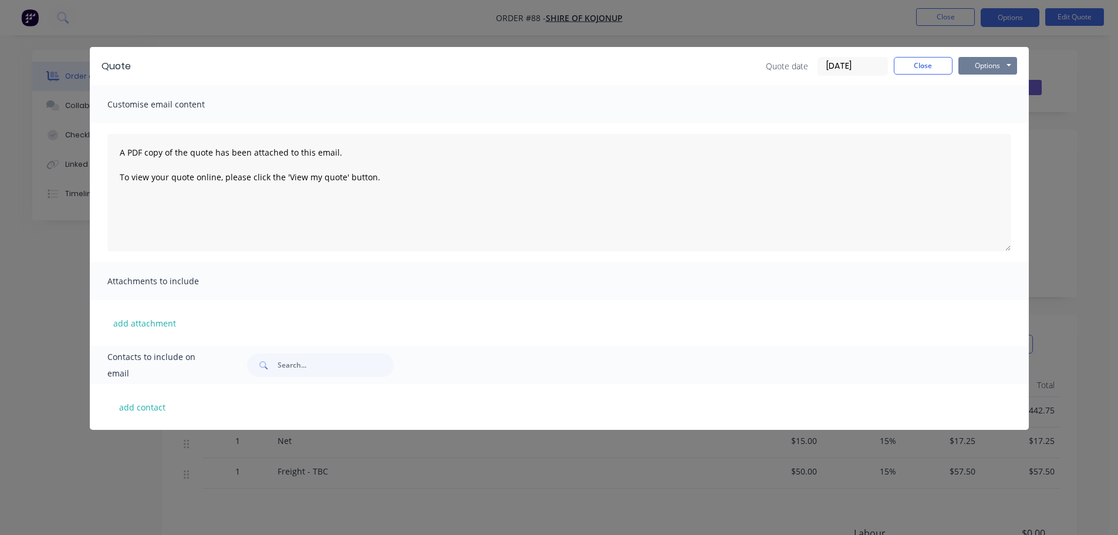
click at [979, 68] on button "Options" at bounding box center [988, 66] width 59 height 18
click at [977, 105] on button "Print" at bounding box center [996, 105] width 75 height 19
click at [898, 65] on button "Close" at bounding box center [923, 66] width 59 height 18
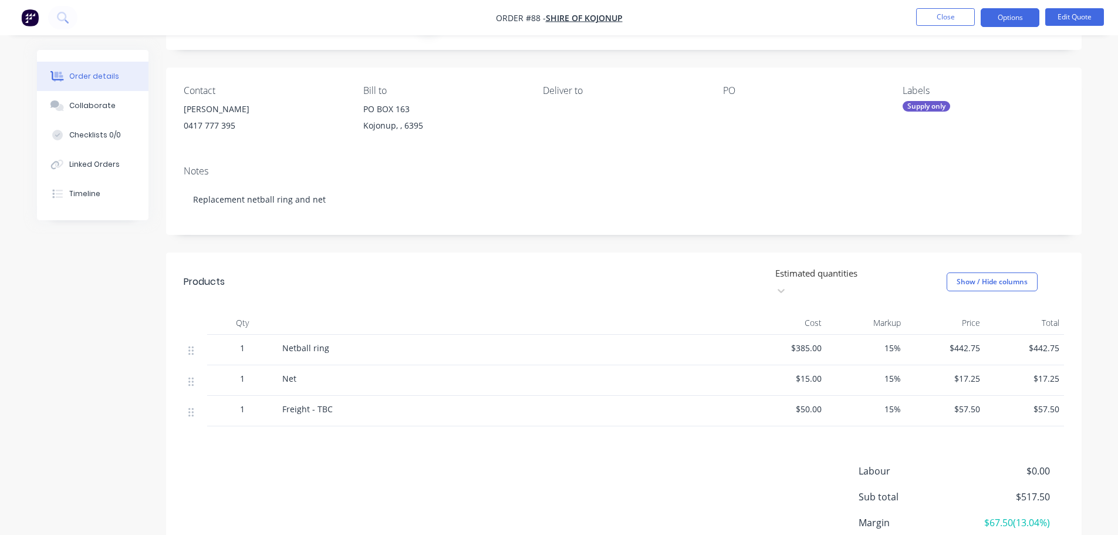
scroll to position [146, 0]
